Goal: Find specific page/section: Find specific page/section

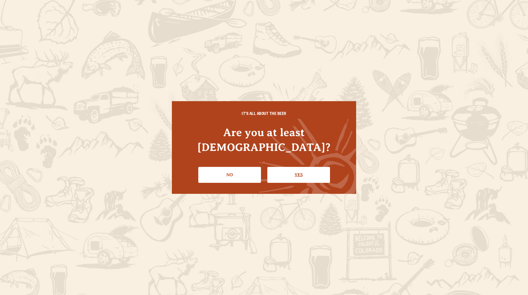
click at [302, 171] on link "Yes" at bounding box center [298, 175] width 63 height 16
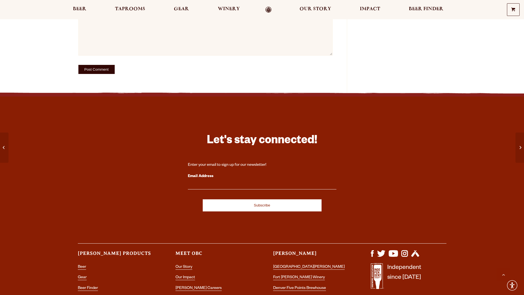
scroll to position [518, 0]
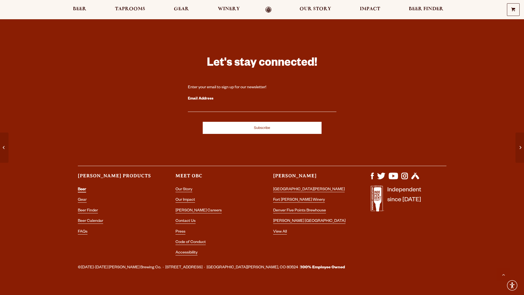
click at [82, 188] on link "Beer" at bounding box center [82, 190] width 8 height 5
click at [425, 10] on span "Beer Finder" at bounding box center [426, 9] width 35 height 4
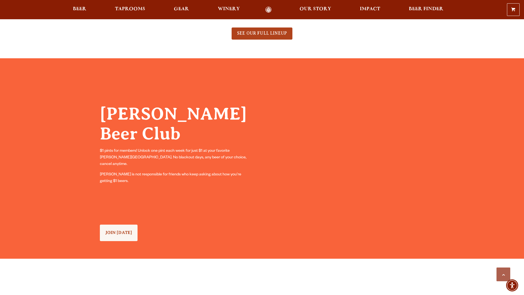
scroll to position [367, 0]
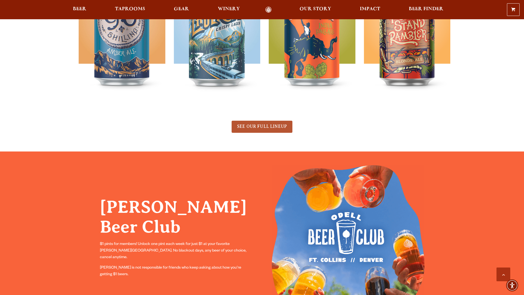
click at [250, 128] on span "SEE OUR FULL LINEUP" at bounding box center [262, 126] width 50 height 5
